Goal: Task Accomplishment & Management: Manage account settings

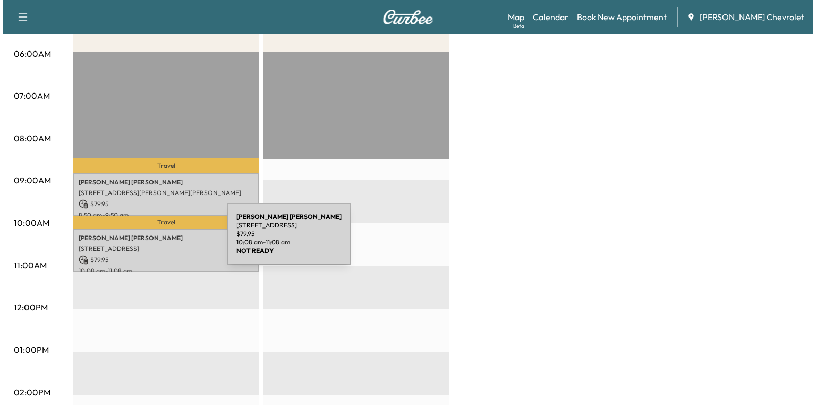
scroll to position [213, 0]
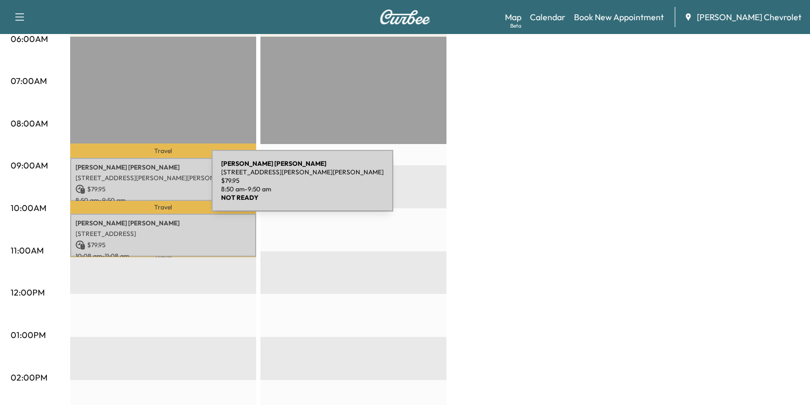
click at [131, 185] on p "$ 79.95" at bounding box center [162, 189] width 175 height 10
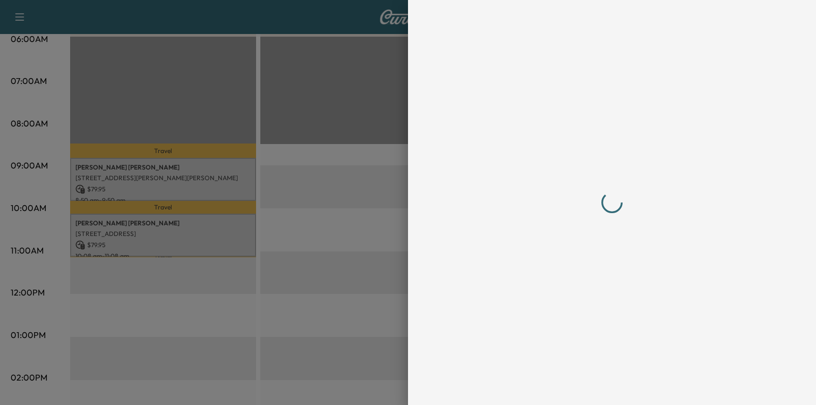
click at [131, 185] on div at bounding box center [408, 202] width 816 height 405
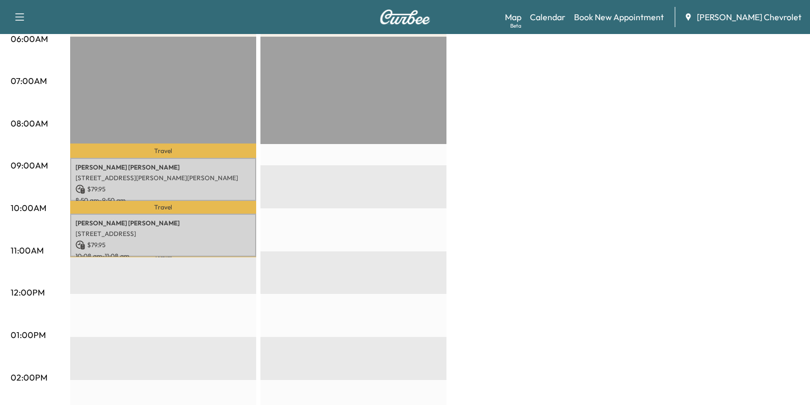
click at [171, 189] on p "$ 79.95" at bounding box center [162, 189] width 175 height 10
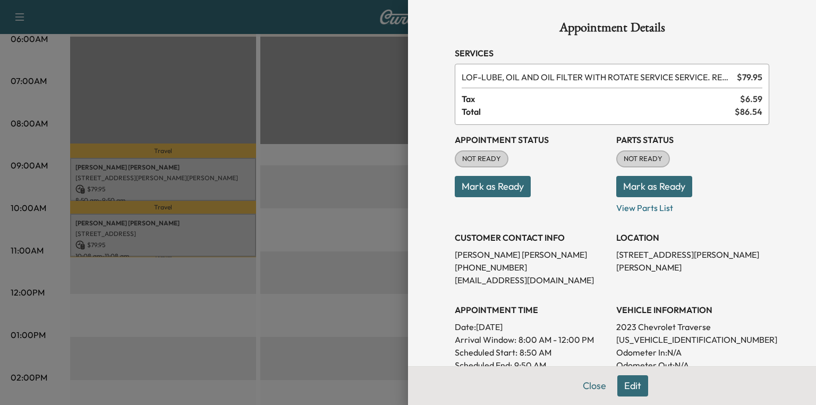
click at [638, 191] on button "Mark as Ready" at bounding box center [655, 186] width 76 height 21
click at [587, 388] on button "Close" at bounding box center [594, 385] width 37 height 21
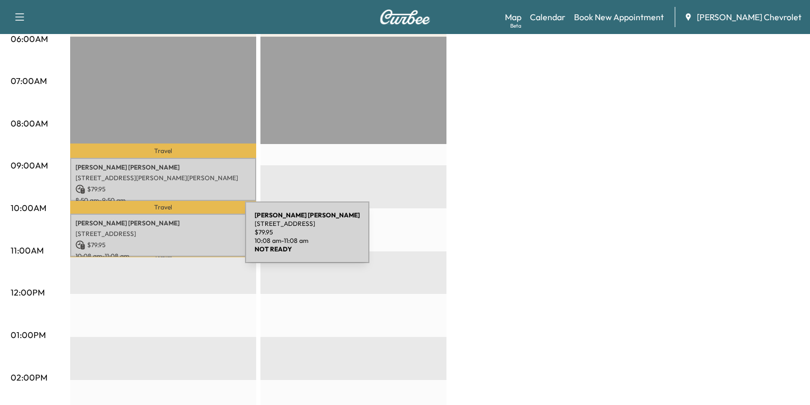
click at [165, 240] on p "$ 79.95" at bounding box center [162, 245] width 175 height 10
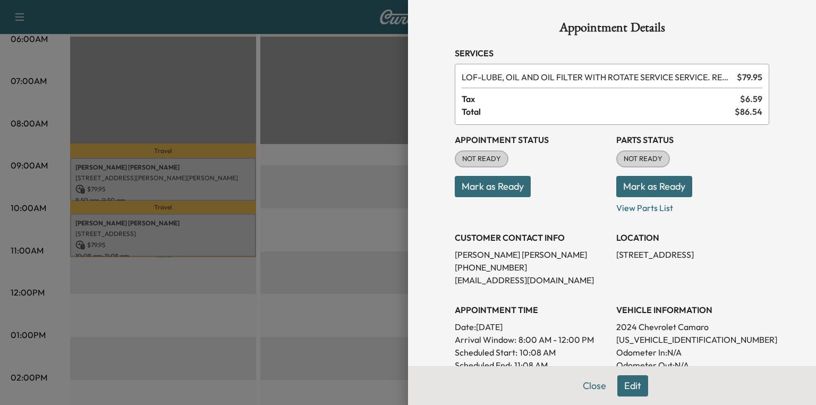
click at [656, 185] on button "Mark as Ready" at bounding box center [655, 186] width 76 height 21
click at [591, 389] on button "Close" at bounding box center [594, 385] width 37 height 21
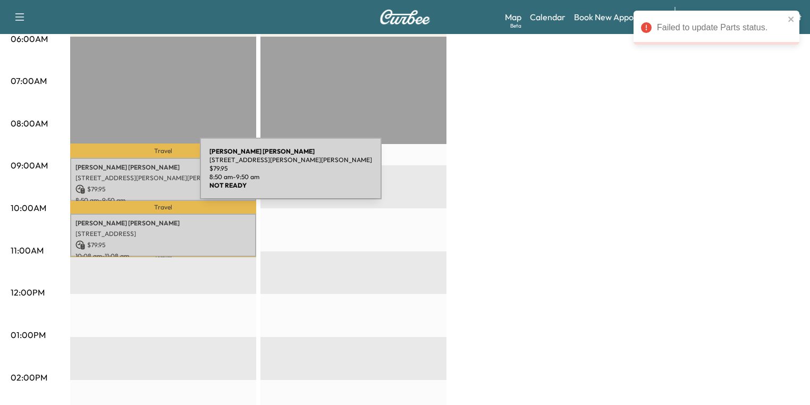
click at [120, 175] on p "[STREET_ADDRESS][PERSON_NAME][PERSON_NAME]" at bounding box center [162, 178] width 175 height 9
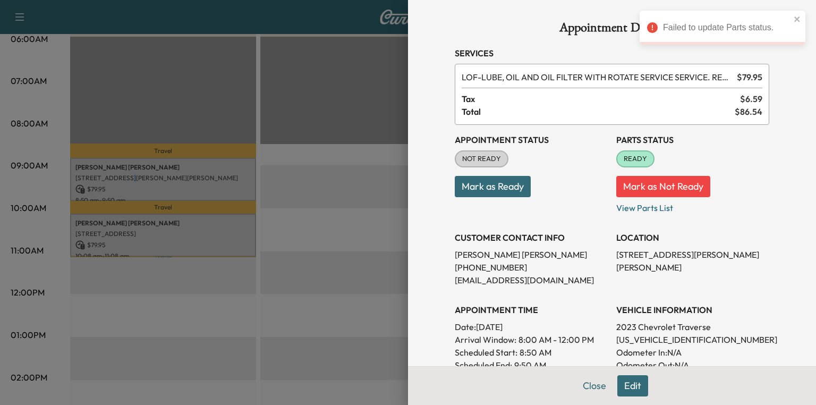
click at [665, 188] on button "Mark as Not Ready" at bounding box center [664, 186] width 94 height 21
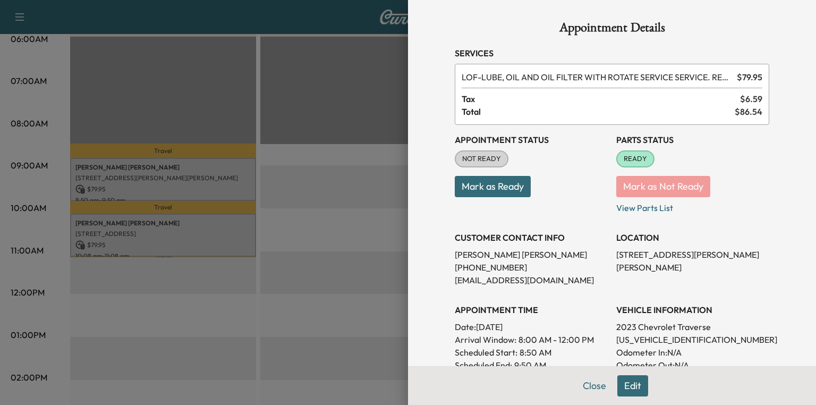
click at [399, 184] on div at bounding box center [408, 202] width 816 height 405
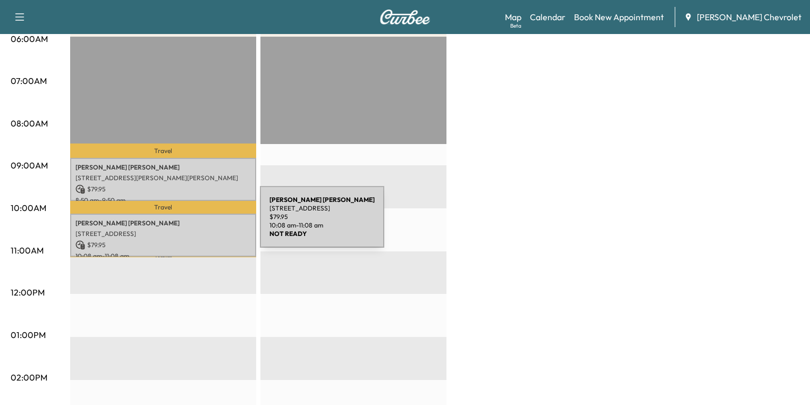
click at [180, 223] on p "[PERSON_NAME]" at bounding box center [162, 223] width 175 height 9
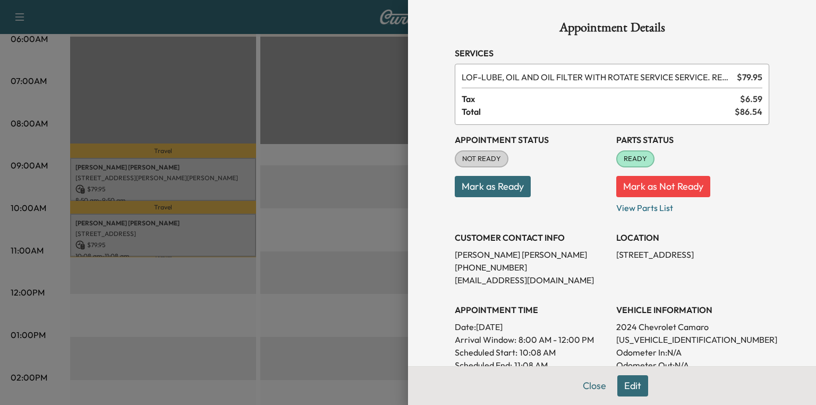
click at [634, 189] on button "Mark as Not Ready" at bounding box center [664, 186] width 94 height 21
click at [798, 18] on icon "close" at bounding box center [797, 18] width 5 height 5
click at [599, 382] on button "Close" at bounding box center [594, 385] width 37 height 21
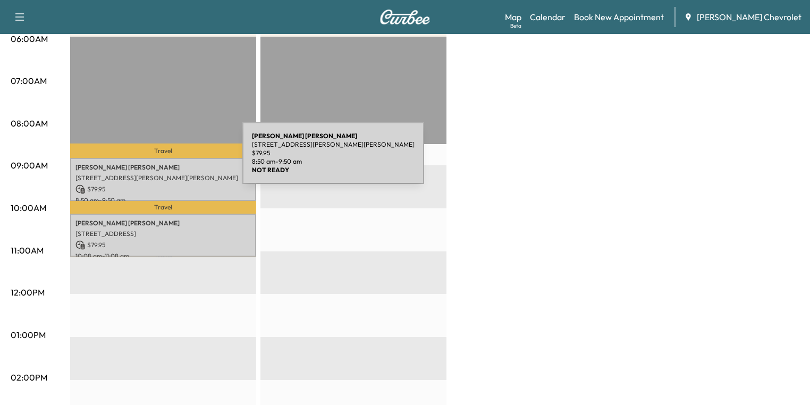
click at [163, 159] on div "[PERSON_NAME] [STREET_ADDRESS][PERSON_NAME][PERSON_NAME] $ 79.95 8:50 am - 9:50…" at bounding box center [163, 179] width 186 height 43
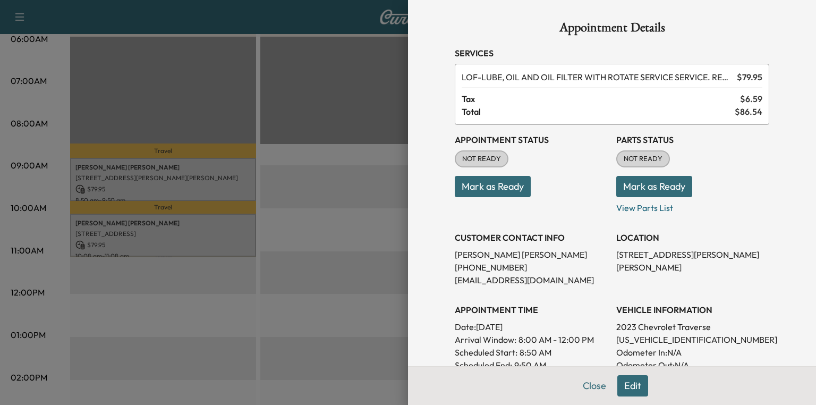
click at [647, 189] on button "Mark as Ready" at bounding box center [655, 186] width 76 height 21
click at [589, 386] on button "Close" at bounding box center [594, 385] width 37 height 21
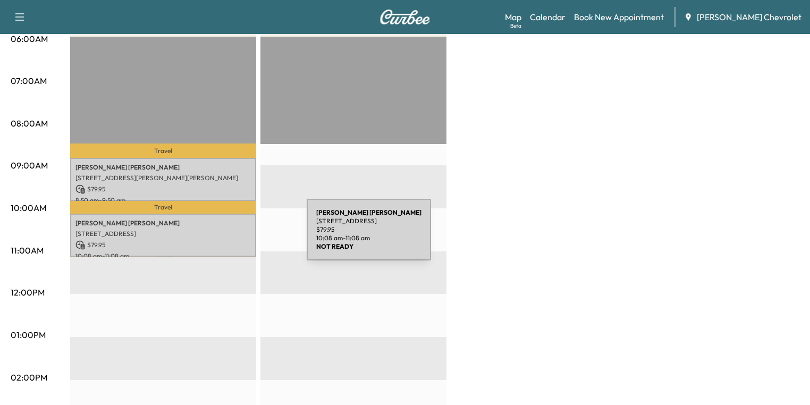
click at [227, 236] on p "[STREET_ADDRESS]" at bounding box center [162, 234] width 175 height 9
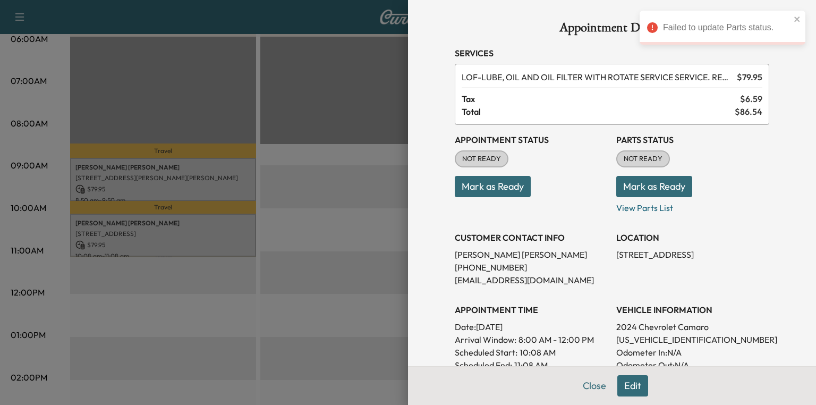
click at [653, 187] on button "Mark as Ready" at bounding box center [655, 186] width 76 height 21
click at [589, 385] on button "Close" at bounding box center [594, 385] width 37 height 21
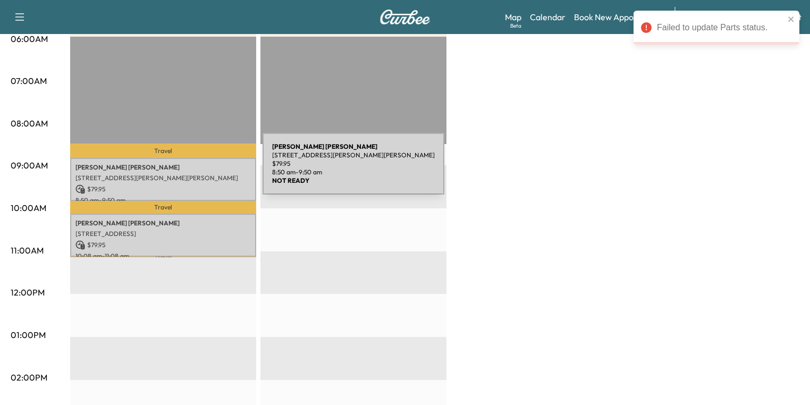
click at [183, 170] on div "[PERSON_NAME] [STREET_ADDRESS][PERSON_NAME][PERSON_NAME] $ 79.95 8:50 am - 9:50…" at bounding box center [163, 179] width 186 height 43
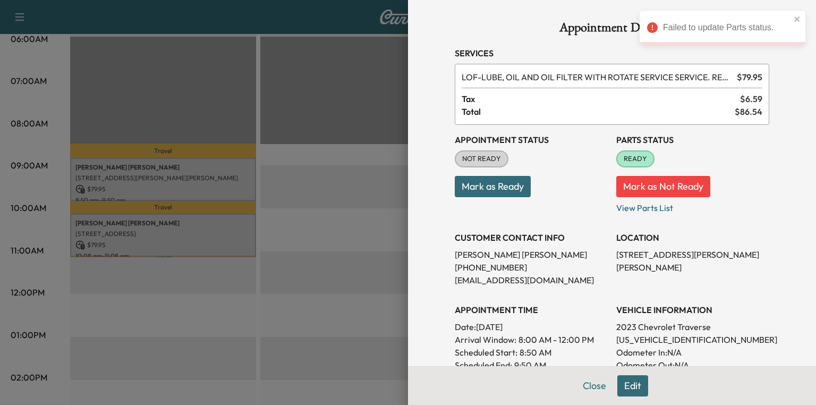
click at [455, 187] on button "Mark as Ready" at bounding box center [493, 186] width 76 height 21
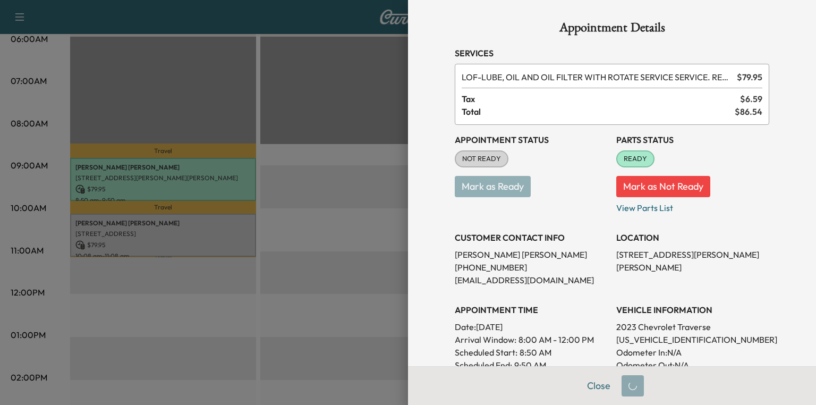
click at [460, 185] on p "Mark as Ready" at bounding box center [531, 182] width 153 height 30
click at [589, 386] on button "Close" at bounding box center [598, 385] width 37 height 21
click at [588, 387] on button "Close" at bounding box center [598, 385] width 37 height 21
click at [296, 305] on div at bounding box center [408, 202] width 816 height 405
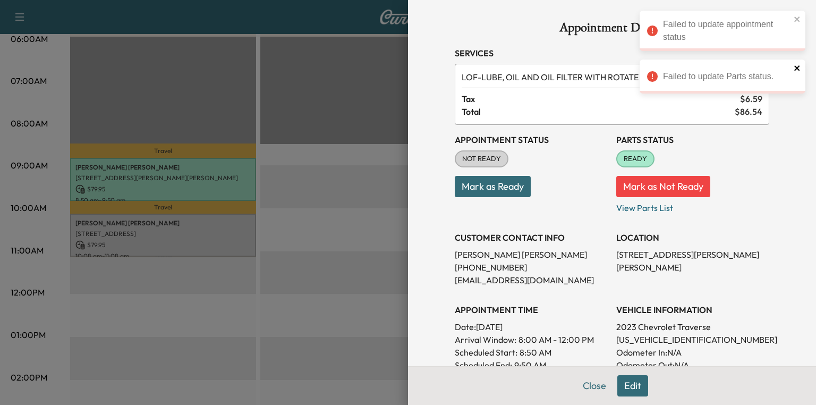
click at [797, 70] on icon "close" at bounding box center [797, 68] width 7 height 9
click at [798, 20] on icon "close" at bounding box center [797, 18] width 5 height 5
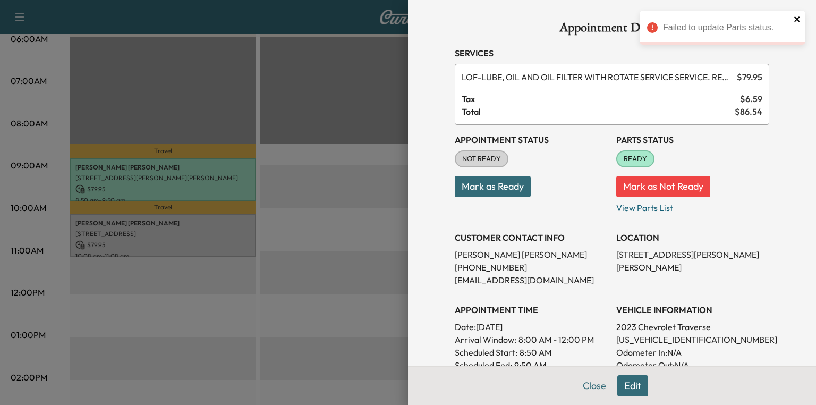
click at [797, 18] on icon "close" at bounding box center [797, 19] width 7 height 9
click at [281, 127] on div at bounding box center [408, 202] width 816 height 405
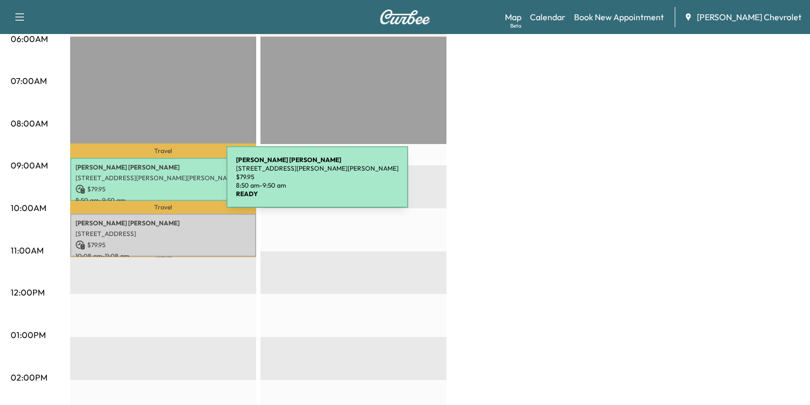
click at [147, 184] on p "$ 79.95" at bounding box center [162, 189] width 175 height 10
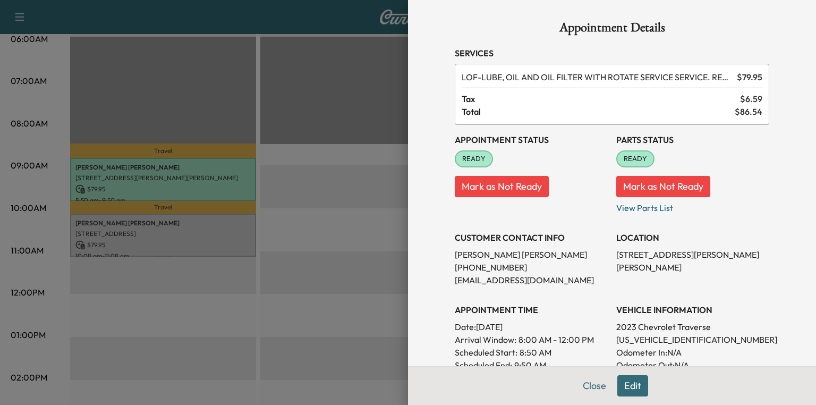
click at [470, 181] on button "Mark as Not Ready" at bounding box center [502, 186] width 94 height 21
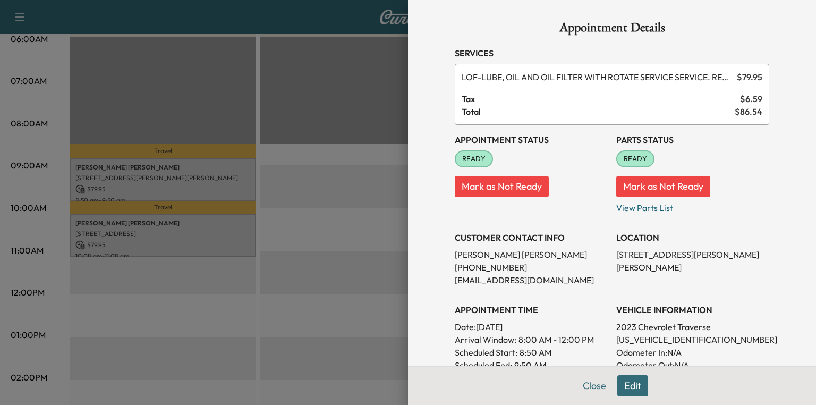
click at [586, 384] on button "Close" at bounding box center [594, 385] width 37 height 21
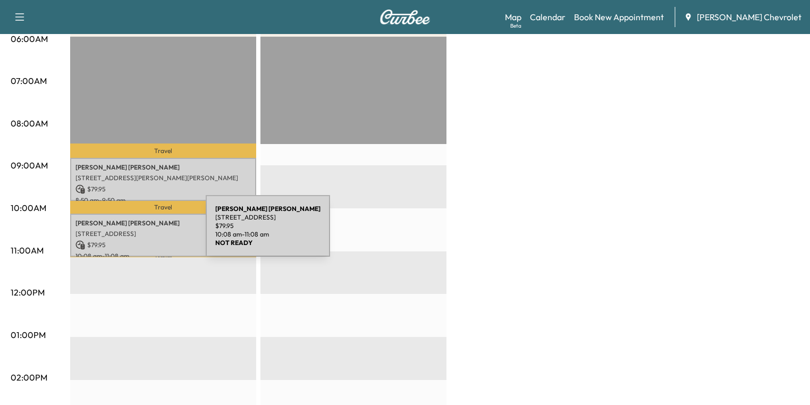
click at [126, 232] on p "[STREET_ADDRESS]" at bounding box center [162, 234] width 175 height 9
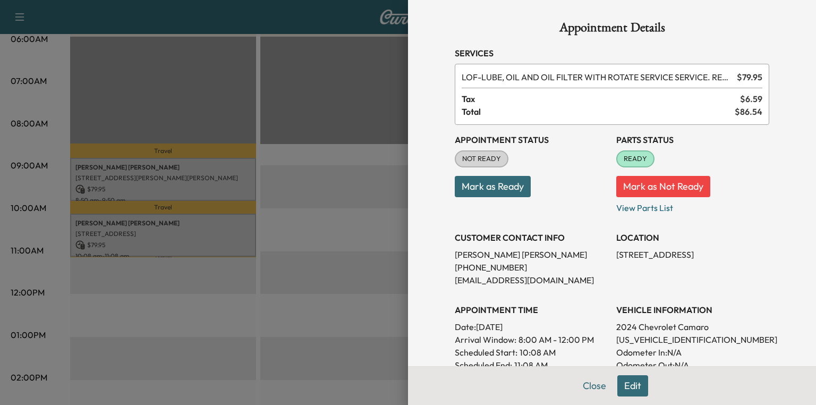
drag, startPoint x: 606, startPoint y: 252, endPoint x: 765, endPoint y: 264, distance: 159.4
click at [765, 264] on div "Appointment Details Services LOF - LUBE, OIL AND OIL FILTER WITH ROTATE SERVICE…" at bounding box center [612, 338] width 340 height 676
copy p "[STREET_ADDRESS]"
click at [336, 183] on div at bounding box center [408, 202] width 816 height 405
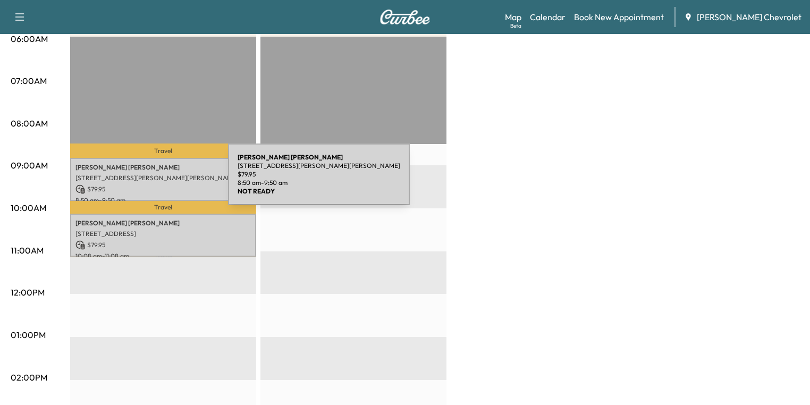
click at [148, 181] on div "[PERSON_NAME] [STREET_ADDRESS][PERSON_NAME][PERSON_NAME] $ 79.95 8:50 am - 9:50…" at bounding box center [163, 179] width 186 height 43
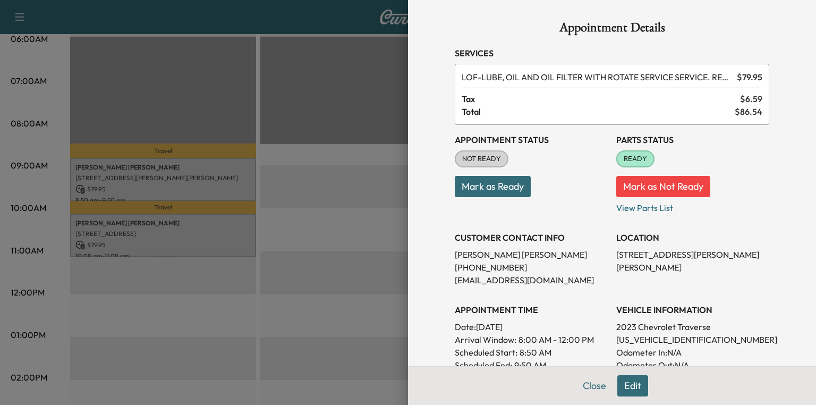
drag, startPoint x: 608, startPoint y: 252, endPoint x: 758, endPoint y: 262, distance: 150.8
click at [758, 262] on div "Appointment Status NOT READY Mark as Ready Parts Status READY Mark as Not Ready…" at bounding box center [612, 297] width 315 height 344
copy p "[STREET_ADDRESS][PERSON_NAME][PERSON_NAME]"
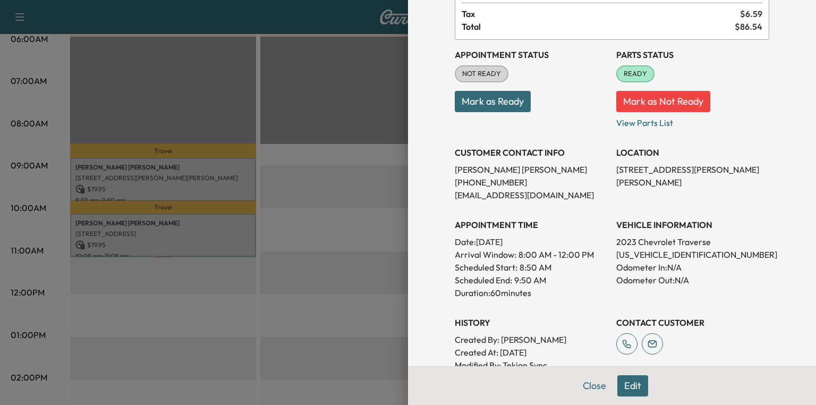
scroll to position [85, 0]
click at [633, 122] on p "View Parts List" at bounding box center [693, 120] width 153 height 17
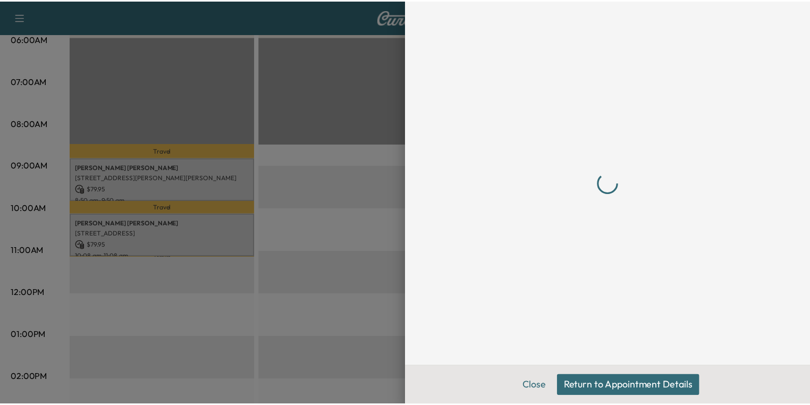
scroll to position [0, 0]
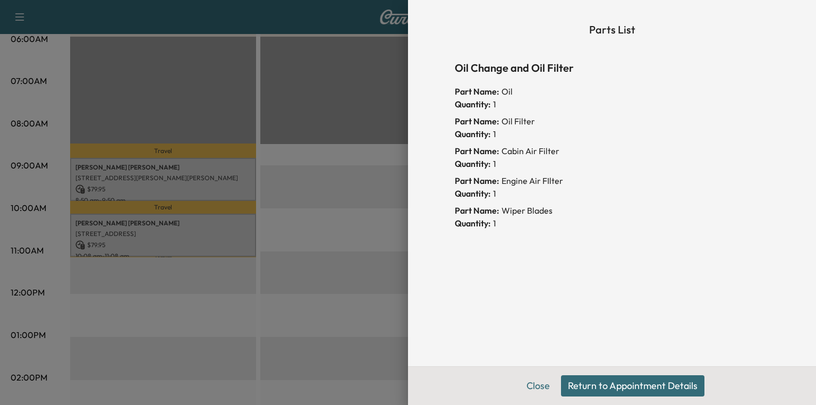
click at [410, 207] on div "Parts List Oil Change and Oil Filter Part Name: Oil Quantity: 1 Part Name: Oil …" at bounding box center [612, 202] width 408 height 405
click at [392, 202] on div at bounding box center [408, 202] width 816 height 405
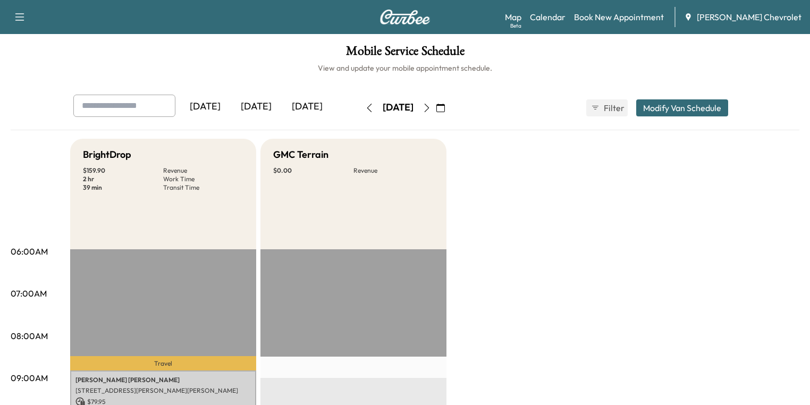
click at [431, 108] on icon "button" at bounding box center [427, 108] width 9 height 9
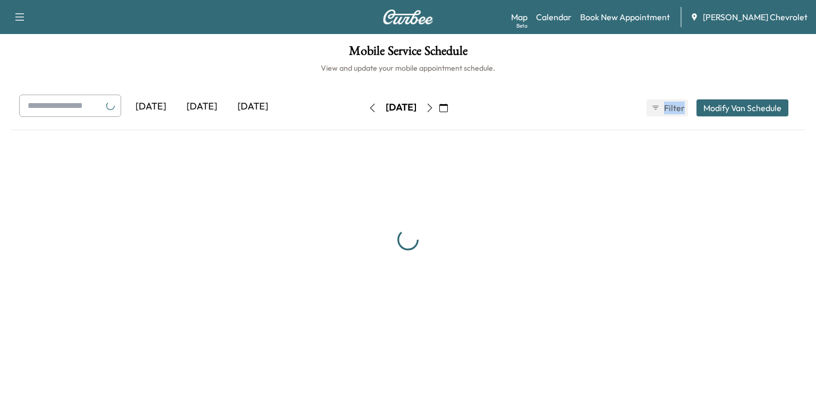
click at [439, 108] on div "[DATE]" at bounding box center [401, 107] width 75 height 17
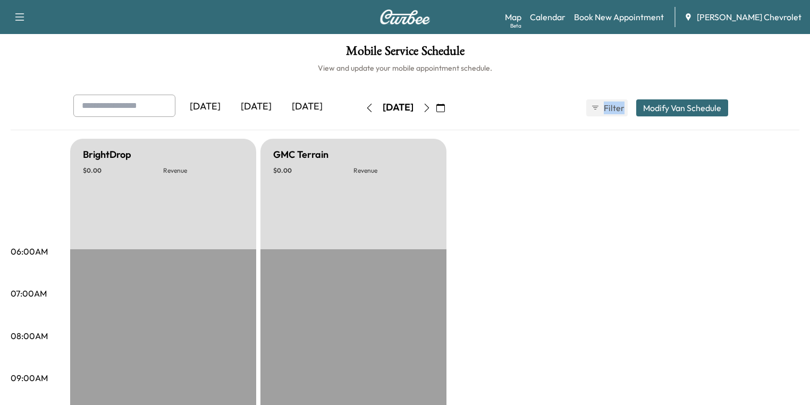
click at [431, 107] on icon "button" at bounding box center [427, 108] width 9 height 9
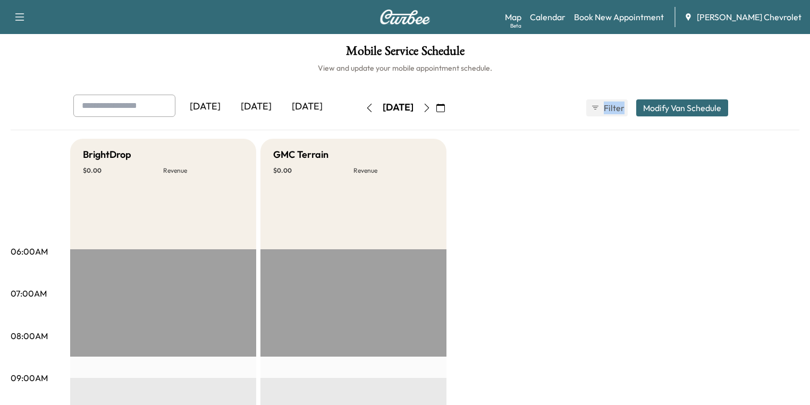
click at [445, 107] on icon "button" at bounding box center [440, 108] width 9 height 9
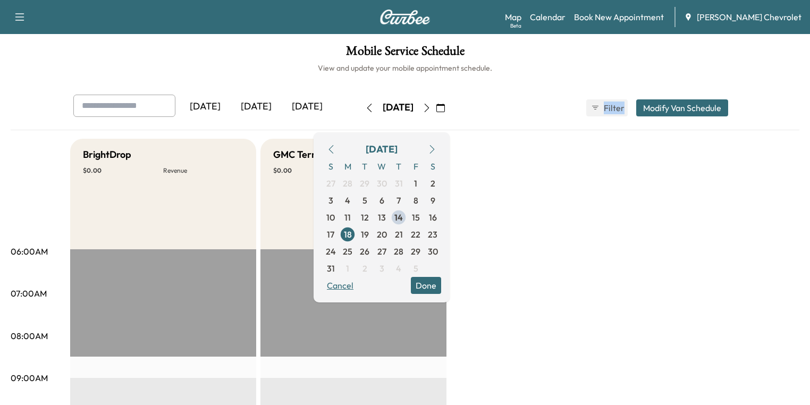
click at [358, 287] on button "Cancel" at bounding box center [340, 285] width 36 height 17
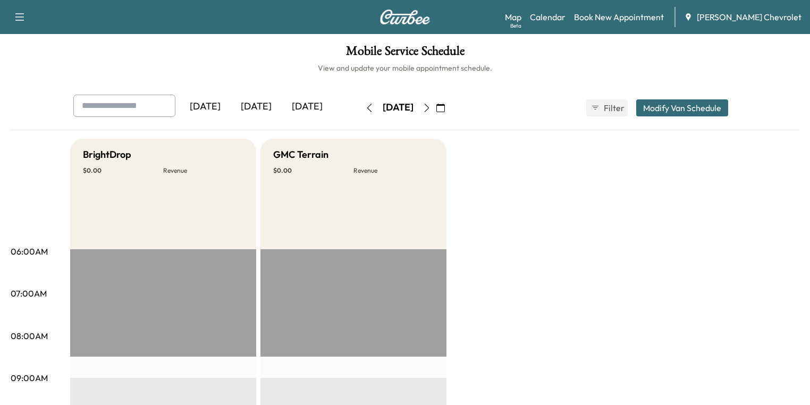
click at [414, 103] on div "[DATE]" at bounding box center [398, 107] width 31 height 13
click at [414, 106] on div "[DATE]" at bounding box center [398, 107] width 31 height 13
click at [445, 104] on icon "button" at bounding box center [440, 108] width 9 height 9
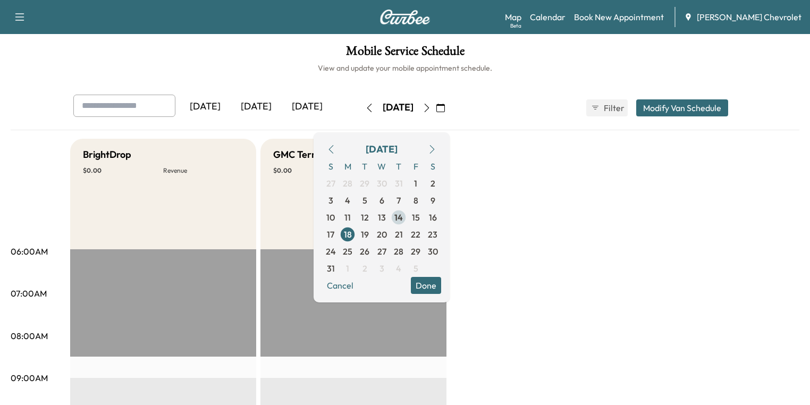
click at [403, 215] on span "14" at bounding box center [398, 217] width 9 height 13
click at [441, 285] on button "Done" at bounding box center [426, 285] width 30 height 17
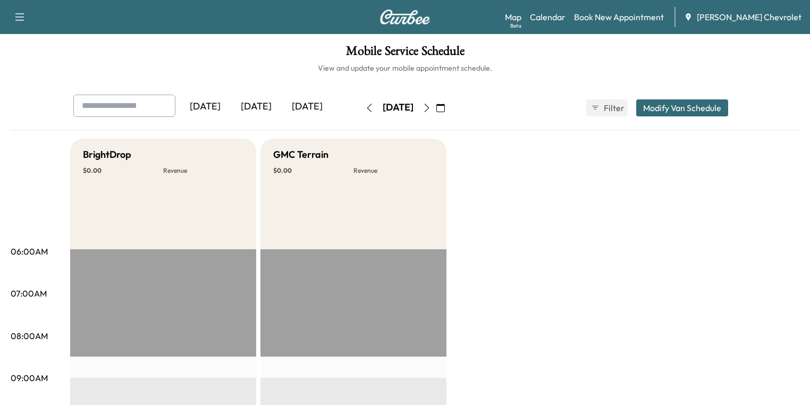
click at [436, 112] on button "button" at bounding box center [427, 107] width 18 height 17
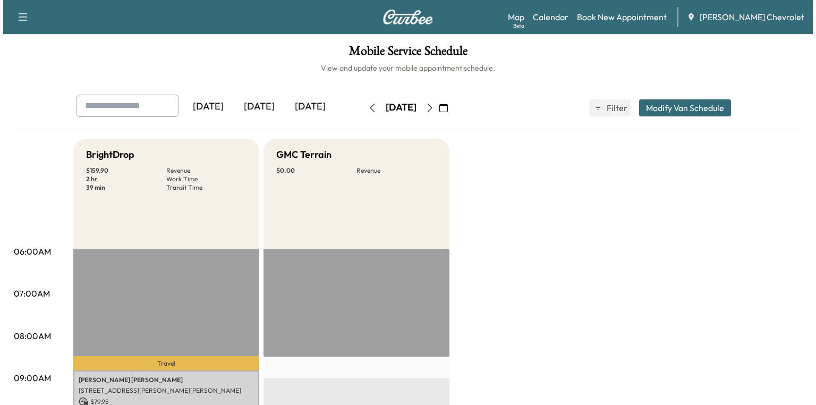
scroll to position [298, 0]
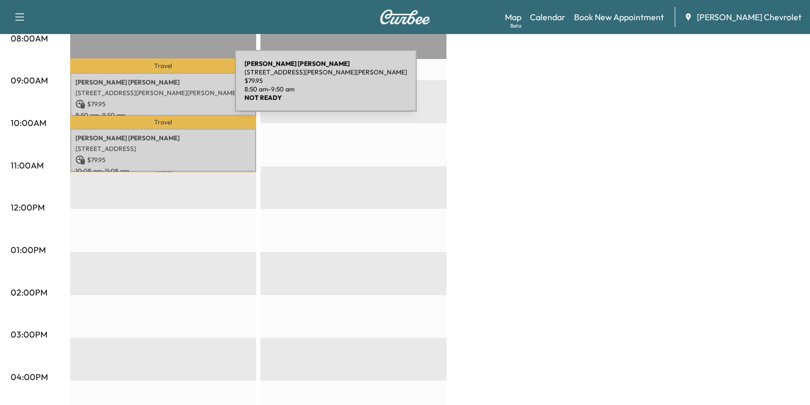
click at [155, 89] on p "[STREET_ADDRESS][PERSON_NAME][PERSON_NAME]" at bounding box center [162, 93] width 175 height 9
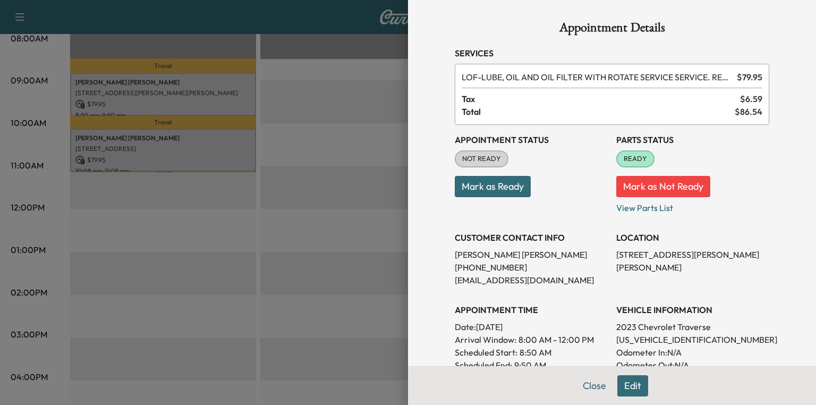
click at [347, 123] on div at bounding box center [408, 202] width 816 height 405
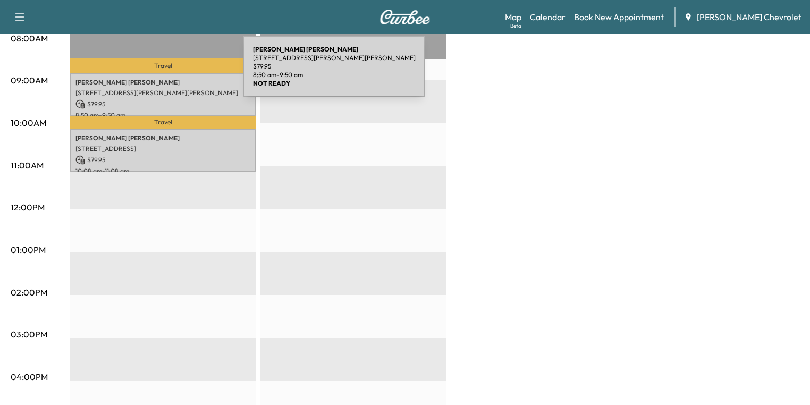
click at [164, 73] on div "[PERSON_NAME] [STREET_ADDRESS][PERSON_NAME][PERSON_NAME] $ 79.95 8:50 am - 9:50…" at bounding box center [163, 94] width 186 height 43
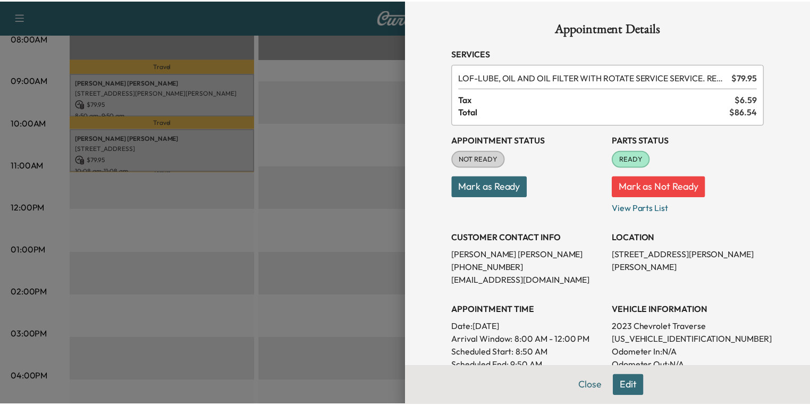
scroll to position [128, 0]
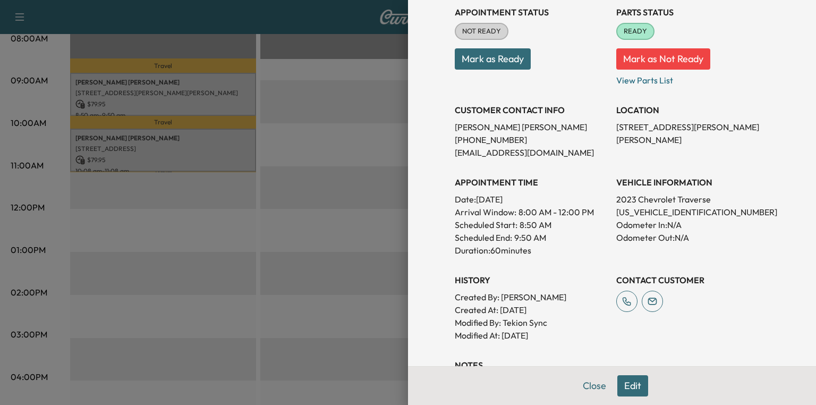
click at [655, 216] on p "[US_VEHICLE_IDENTIFICATION_NUMBER]" at bounding box center [693, 212] width 153 height 13
copy p "[US_VEHICLE_IDENTIFICATION_NUMBER]"
click at [313, 138] on div at bounding box center [408, 202] width 816 height 405
